Goal: Task Accomplishment & Management: Use online tool/utility

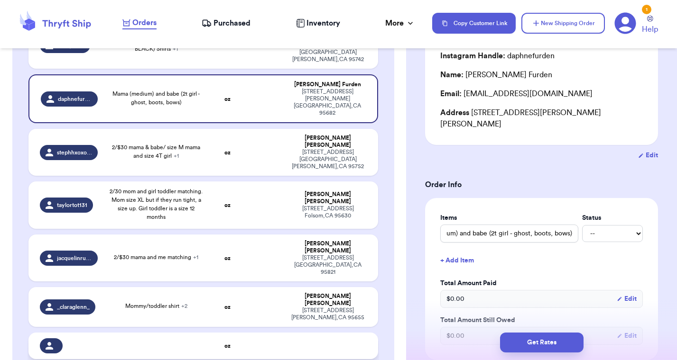
scroll to position [617, 0]
click at [148, 304] on span "Mommy/toddler shirt + 2" at bounding box center [156, 307] width 62 height 6
type input "Mommy/toddler shirt"
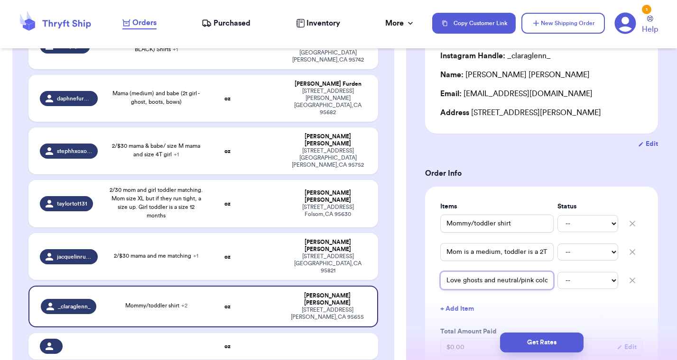
drag, startPoint x: 491, startPoint y: 283, endPoint x: 578, endPoint y: 283, distance: 86.8
click at [578, 283] on div "Love ghosts and neutral/pink colors -- Paid Owes" at bounding box center [541, 280] width 202 height 21
click at [526, 282] on input "Love ghosts and neutral/pink colors" at bounding box center [496, 281] width 113 height 18
drag, startPoint x: 495, startPoint y: 253, endPoint x: 575, endPoint y: 252, distance: 80.6
click at [576, 252] on div "Mom is a medium, toddler is a 2T girl. -- Paid Owes" at bounding box center [541, 252] width 202 height 21
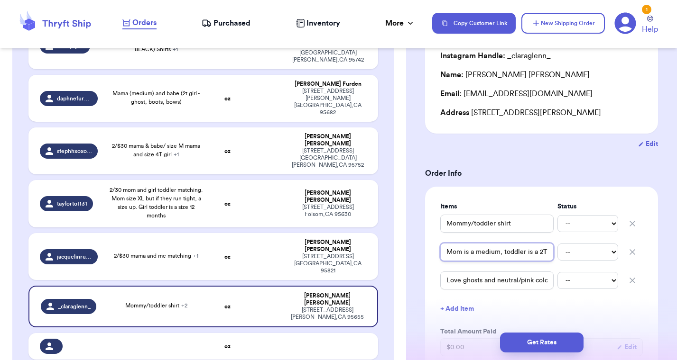
click at [534, 255] on input "Mom is a medium, toddler is a 2T girl." at bounding box center [496, 252] width 113 height 18
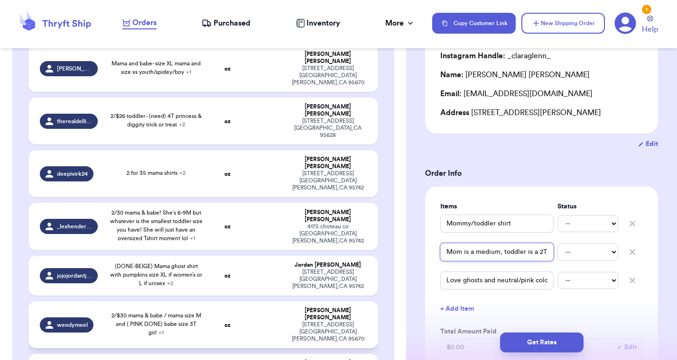
scroll to position [230, 0]
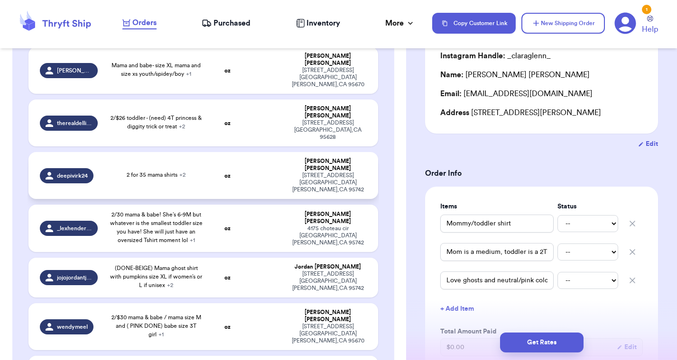
click at [173, 172] on span "2 for 35 mama shirts + 2" at bounding box center [156, 175] width 59 height 6
type input "(need all) 2/$30 small YOUTH & 3T toddler - match pink ghost"
type input "2 for 35 mama shirts"
type input "2/35 Mama shirt: (black XL for ghost, need another shirt for cowboy boots/or or…"
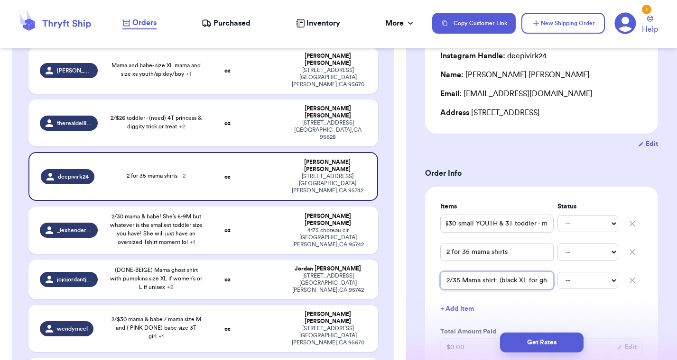
drag, startPoint x: 513, startPoint y: 282, endPoint x: 576, endPoint y: 282, distance: 63.1
click at [576, 282] on div "2/35 Mama shirt: (black XL for ghost, need another shirt for cowboy boots/or or…" at bounding box center [541, 280] width 202 height 21
click at [541, 282] on input "2/35 Mama shirt: (black XL for ghost, need another shirt for cowboy boots/or or…" at bounding box center [496, 281] width 113 height 18
drag, startPoint x: 549, startPoint y: 282, endPoint x: 431, endPoint y: 285, distance: 117.6
click at [431, 285] on div "Items Status (need all) 2/$30 small YOUTH & 3T toddler - match pink ghost -- Pa…" at bounding box center [541, 298] width 233 height 222
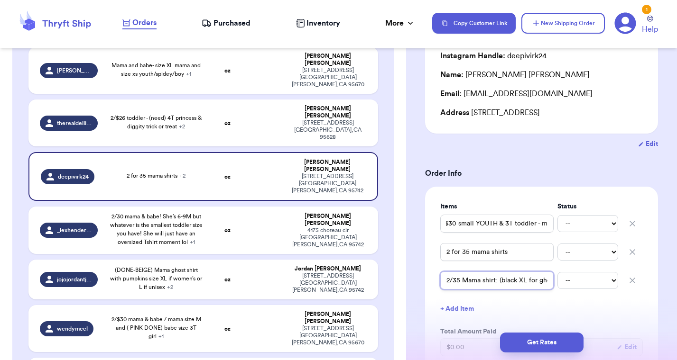
click at [479, 283] on input "2/35 Mama shirt: (black XL for ghost, need another shirt for cowboy boots/or or…" at bounding box center [496, 281] width 113 height 18
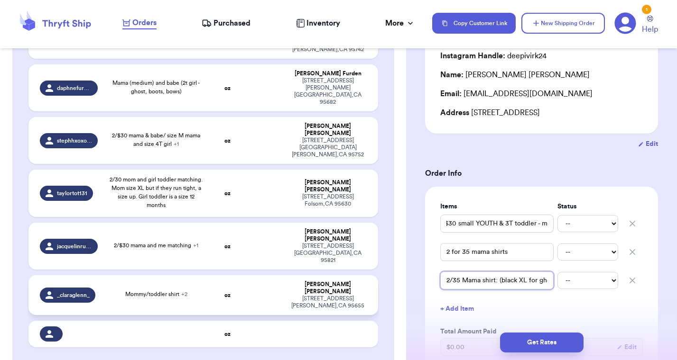
scroll to position [627, 0]
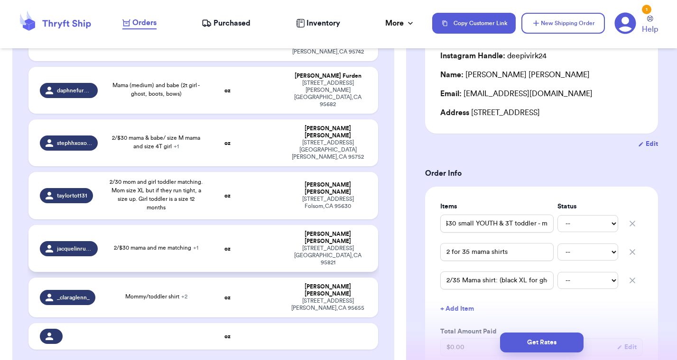
click at [133, 225] on td "2/$30 mama and me matching + 1" at bounding box center [155, 248] width 105 height 47
type input "2/$30 mama and me matching"
type input "Small unisex mama (WHITE -DONE) / (NEED WHITE) 4T boy"
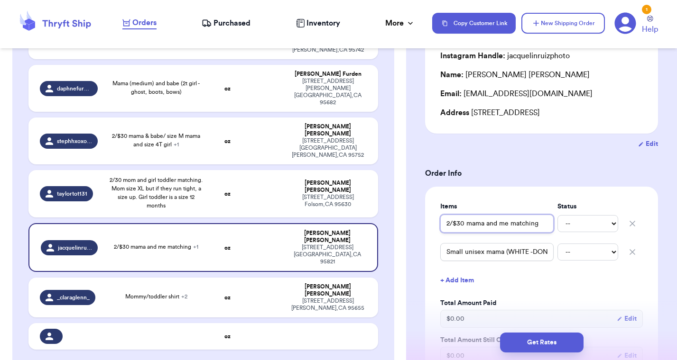
drag, startPoint x: 498, startPoint y: 225, endPoint x: 565, endPoint y: 225, distance: 66.4
click at [566, 225] on div "2/$30 mama and me matching -- Paid Owes" at bounding box center [541, 223] width 202 height 21
click at [504, 255] on input "Small unisex mama (WHITE -DONE) / (NEED WHITE) 4T boy" at bounding box center [496, 252] width 113 height 18
drag, startPoint x: 502, startPoint y: 249, endPoint x: 557, endPoint y: 254, distance: 55.2
click at [558, 254] on div "Small unisex mama (WHITE -DONE) / (NEED WHITE) 4T boy -- Paid Owes" at bounding box center [541, 252] width 202 height 21
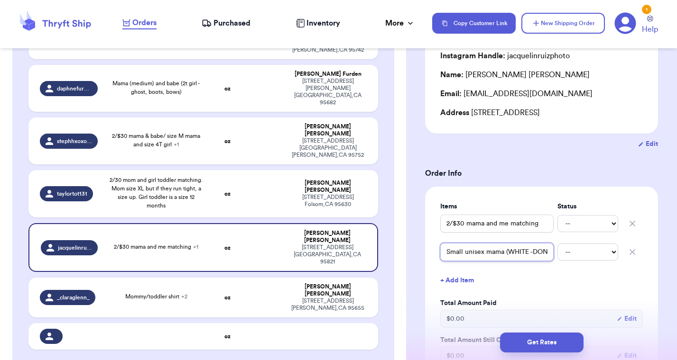
click at [549, 253] on input "Small unisex mama (WHITE -DONE) / (NEED WHITE) 4T boy" at bounding box center [496, 252] width 113 height 18
click at [274, 278] on td at bounding box center [264, 298] width 37 height 40
type input "Mommy/toddler shirt"
type input "Mom is a medium, toddler is a 2T girl."
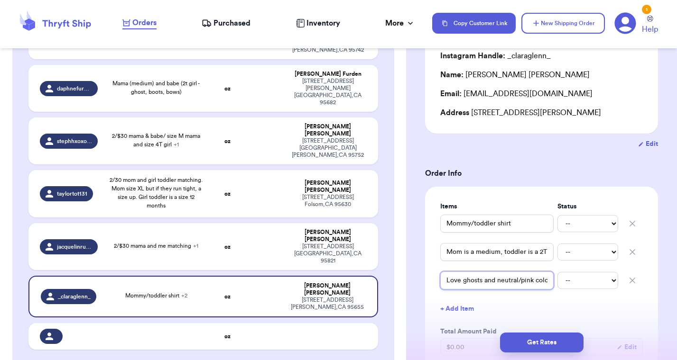
drag, startPoint x: 487, startPoint y: 281, endPoint x: 625, endPoint y: 284, distance: 138.5
click at [625, 284] on div "Love ghosts and neutral/pink colors -- Paid Owes" at bounding box center [541, 280] width 202 height 21
click at [536, 281] on input "Love ghosts and neutral/pink colors" at bounding box center [496, 281] width 113 height 18
